Goal: Obtain resource: Obtain resource

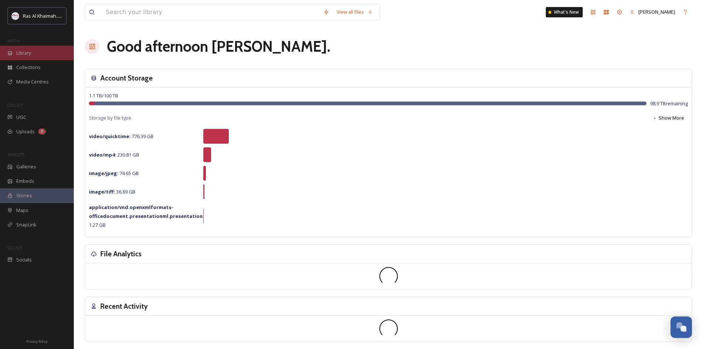
click at [42, 56] on div "Library" at bounding box center [37, 53] width 74 height 14
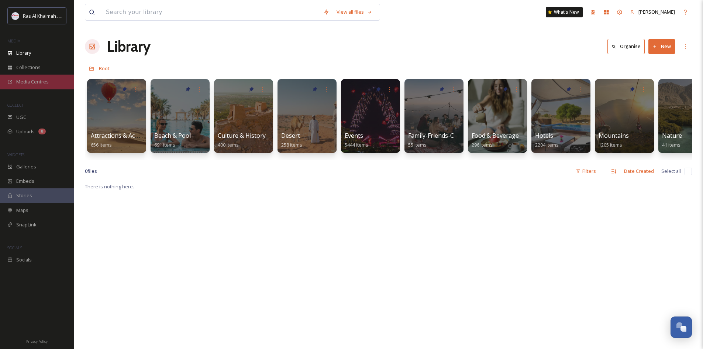
click at [39, 86] on div "Media Centres" at bounding box center [37, 82] width 74 height 14
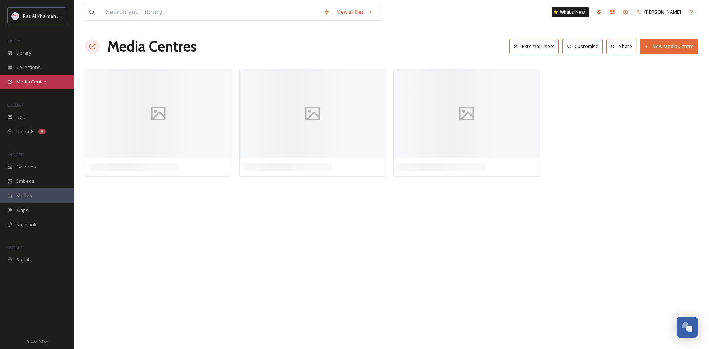
click at [45, 84] on span "Media Centres" at bounding box center [32, 81] width 32 height 7
click at [30, 82] on span "Media Centres" at bounding box center [32, 81] width 32 height 7
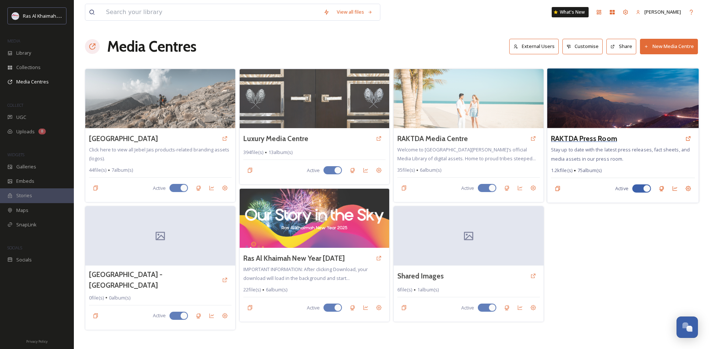
click at [568, 140] on h3 "RAKTDA Press Room" at bounding box center [584, 138] width 66 height 11
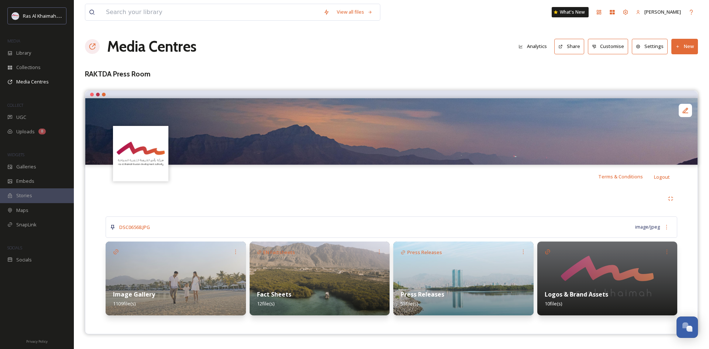
click at [576, 50] on button "Share" at bounding box center [569, 46] width 30 height 15
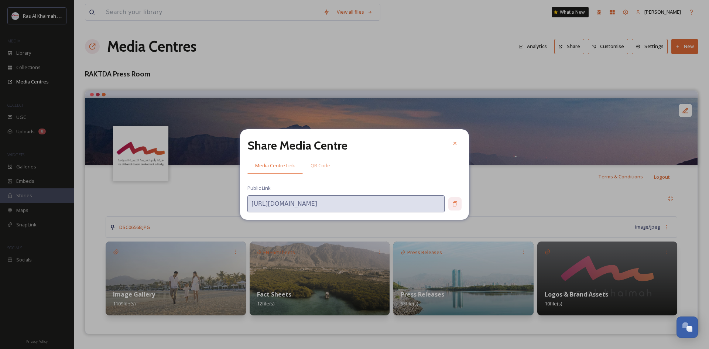
click at [450, 205] on div at bounding box center [454, 203] width 13 height 13
click at [455, 144] on icon at bounding box center [455, 143] width 6 height 6
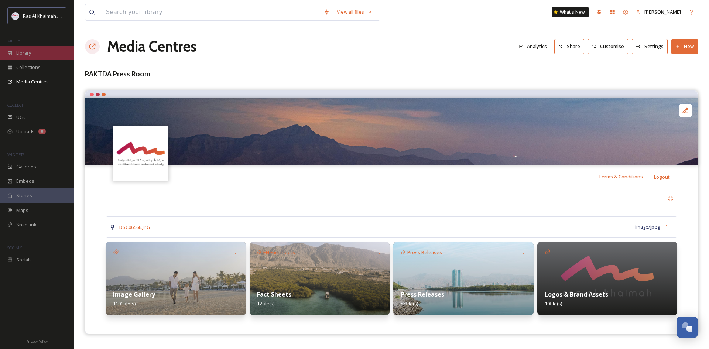
click at [32, 54] on div "Library" at bounding box center [37, 53] width 74 height 14
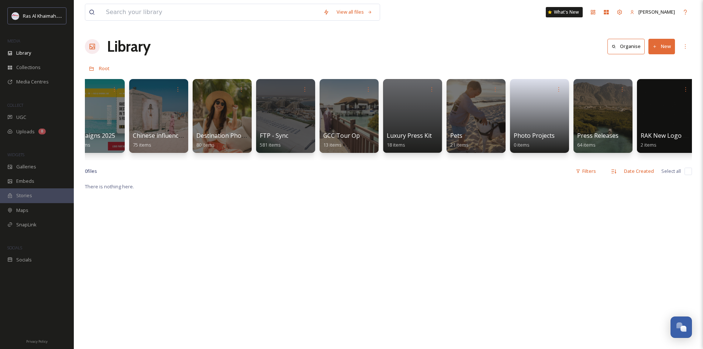
scroll to position [0, 1234]
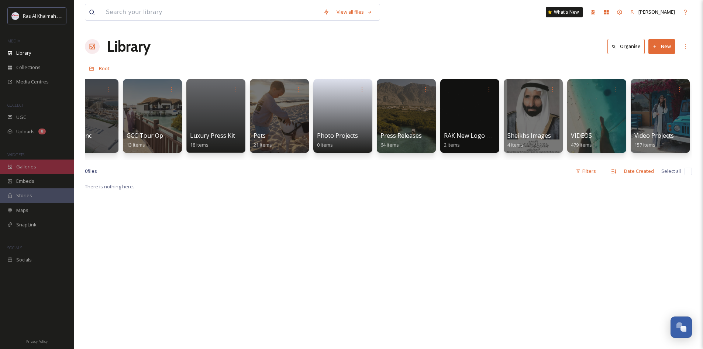
click at [32, 171] on div "Galleries" at bounding box center [37, 166] width 74 height 14
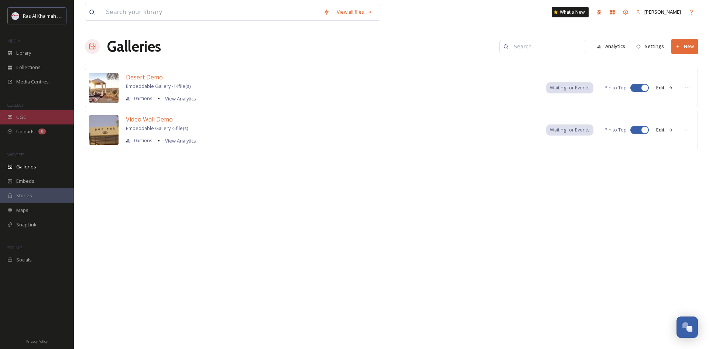
click at [44, 112] on div "UGC" at bounding box center [37, 117] width 74 height 14
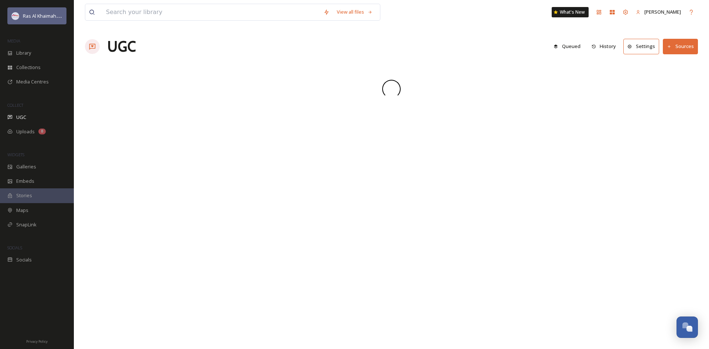
click at [40, 20] on div "Ras Al Khaimah Tourism Development Authority" at bounding box center [43, 15] width 40 height 9
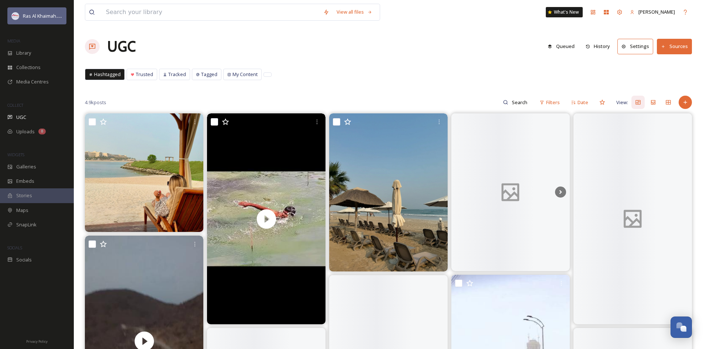
click at [38, 15] on span "Ras Al Khaimah Tourism Development Authority" at bounding box center [75, 15] width 104 height 7
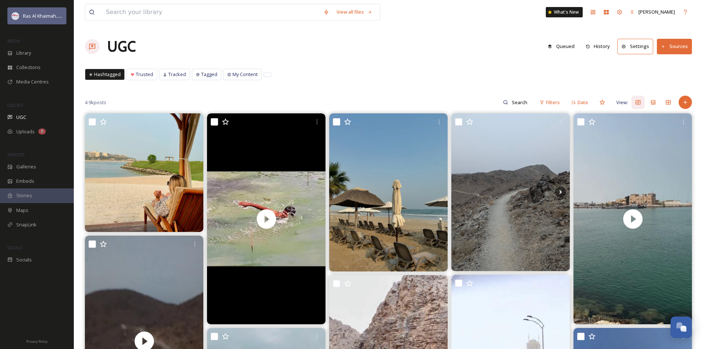
click at [38, 16] on span "Ras Al Khaimah Tourism Development Authority" at bounding box center [75, 15] width 104 height 7
click at [640, 12] on span "[PERSON_NAME]" at bounding box center [657, 11] width 37 height 7
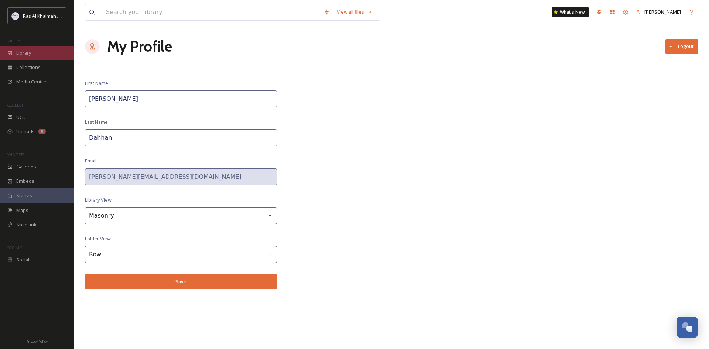
click at [22, 47] on div "Library" at bounding box center [37, 53] width 74 height 14
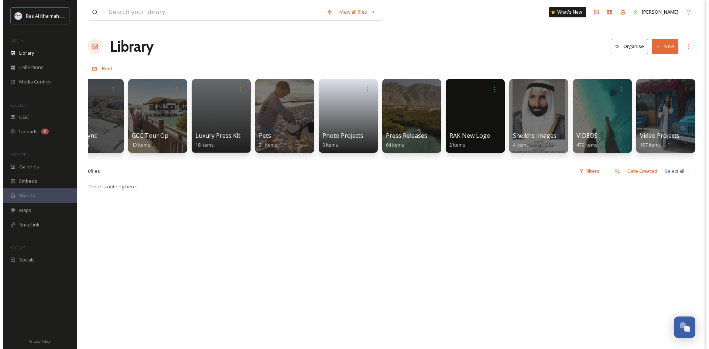
scroll to position [0, 1234]
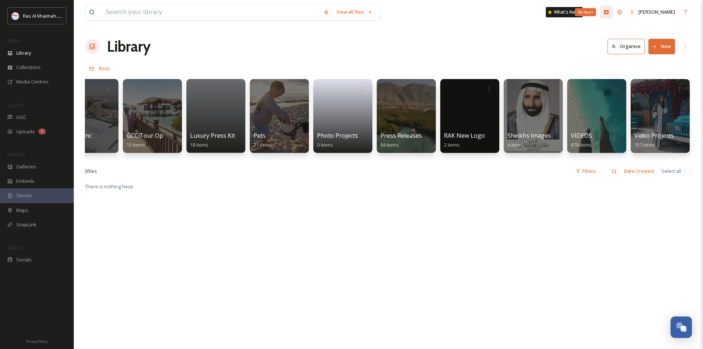
click at [606, 11] on icon at bounding box center [606, 12] width 5 height 4
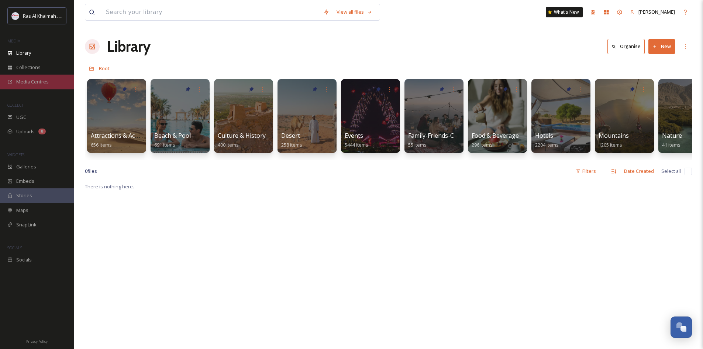
click at [46, 84] on span "Media Centres" at bounding box center [32, 81] width 32 height 7
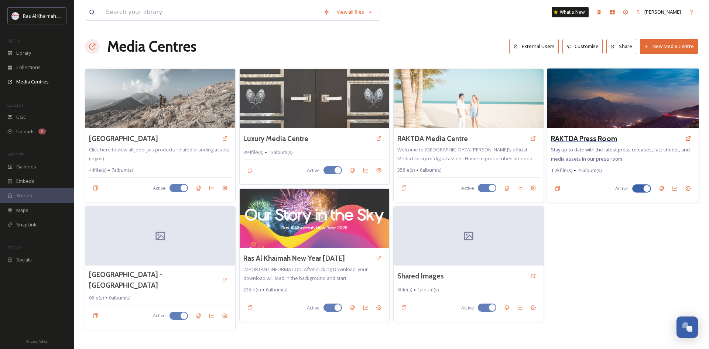
click at [576, 137] on h3 "RAKTDA Press Room" at bounding box center [584, 138] width 66 height 11
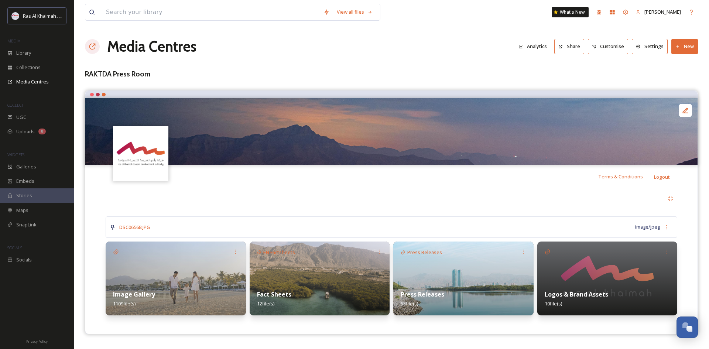
click at [138, 291] on strong "Image Gallery" at bounding box center [134, 294] width 42 height 8
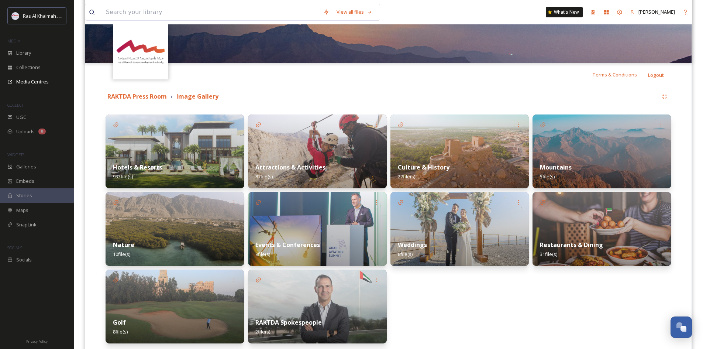
scroll to position [135, 0]
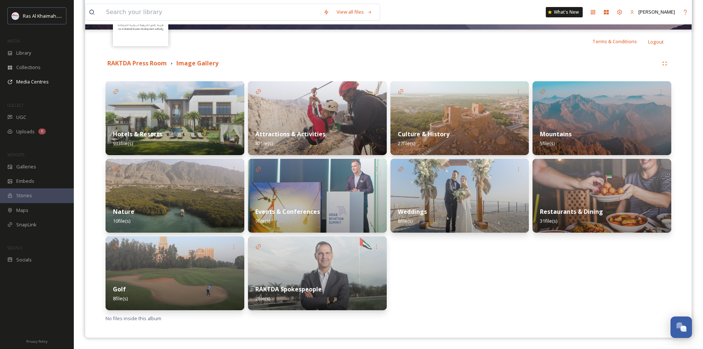
click at [152, 132] on strong "Hotels & Resorts" at bounding box center [137, 134] width 49 height 8
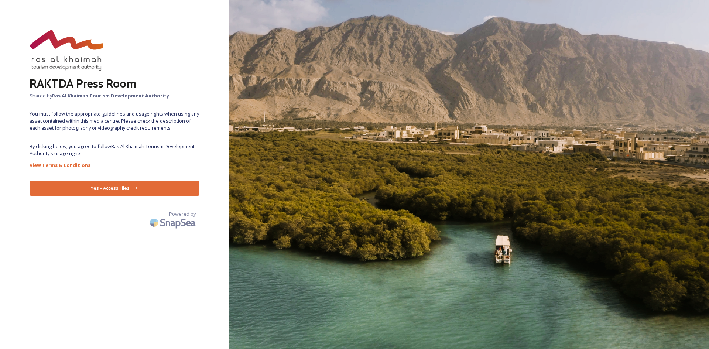
click at [121, 145] on span "By clicking below, you agree to follow Ras Al Khaimah Tourism Development Autho…" at bounding box center [115, 150] width 170 height 14
click at [123, 192] on button "Yes - Access Files" at bounding box center [115, 188] width 170 height 15
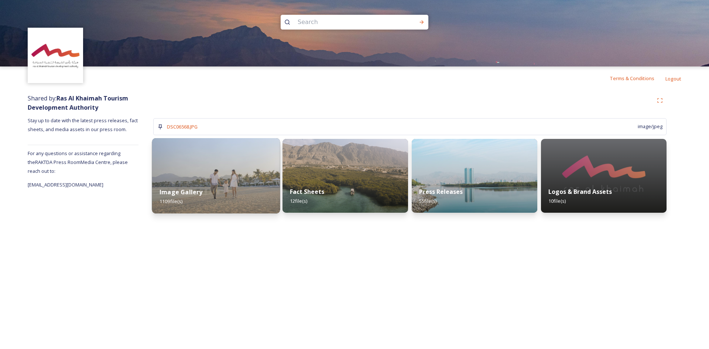
click at [214, 165] on img at bounding box center [216, 175] width 128 height 75
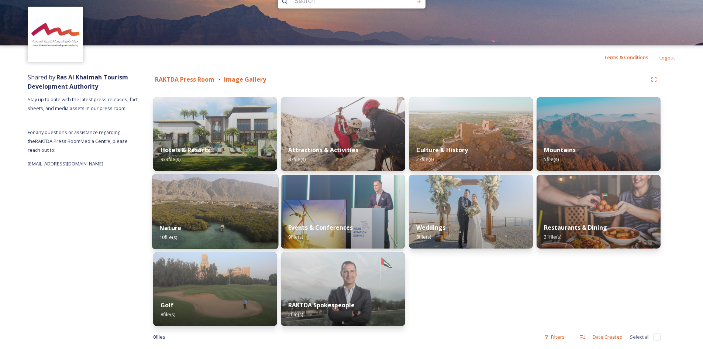
scroll to position [32, 0]
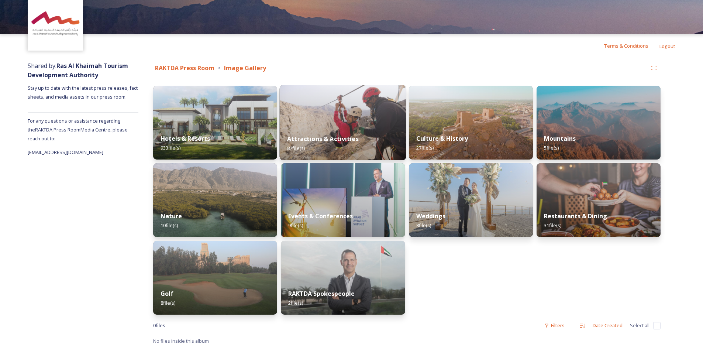
click at [353, 105] on img at bounding box center [343, 122] width 127 height 75
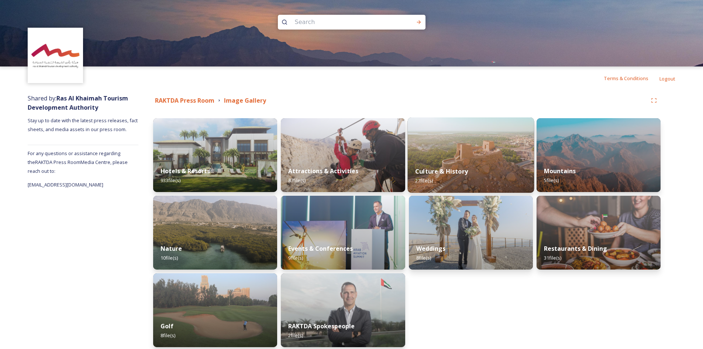
scroll to position [32, 0]
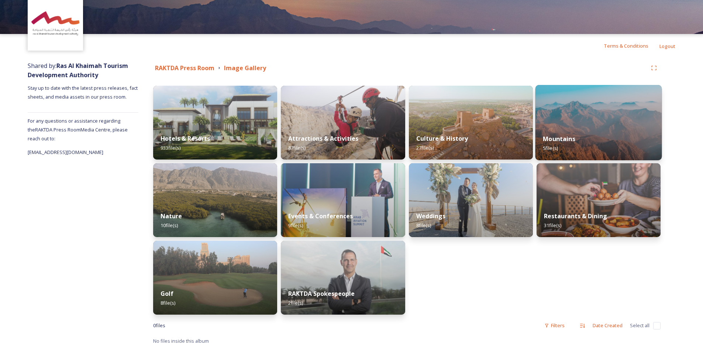
click at [608, 126] on img at bounding box center [598, 122] width 127 height 75
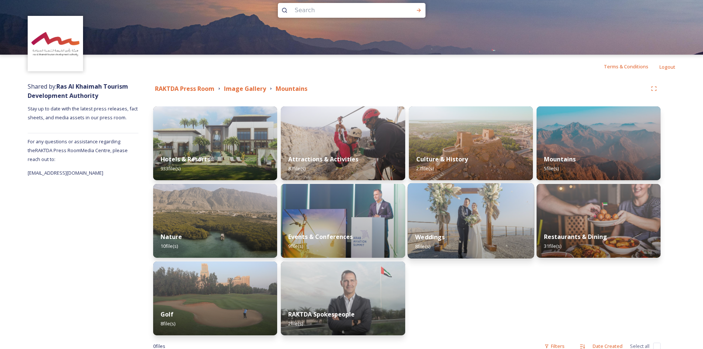
scroll to position [32, 0]
